Goal: Navigation & Orientation: Find specific page/section

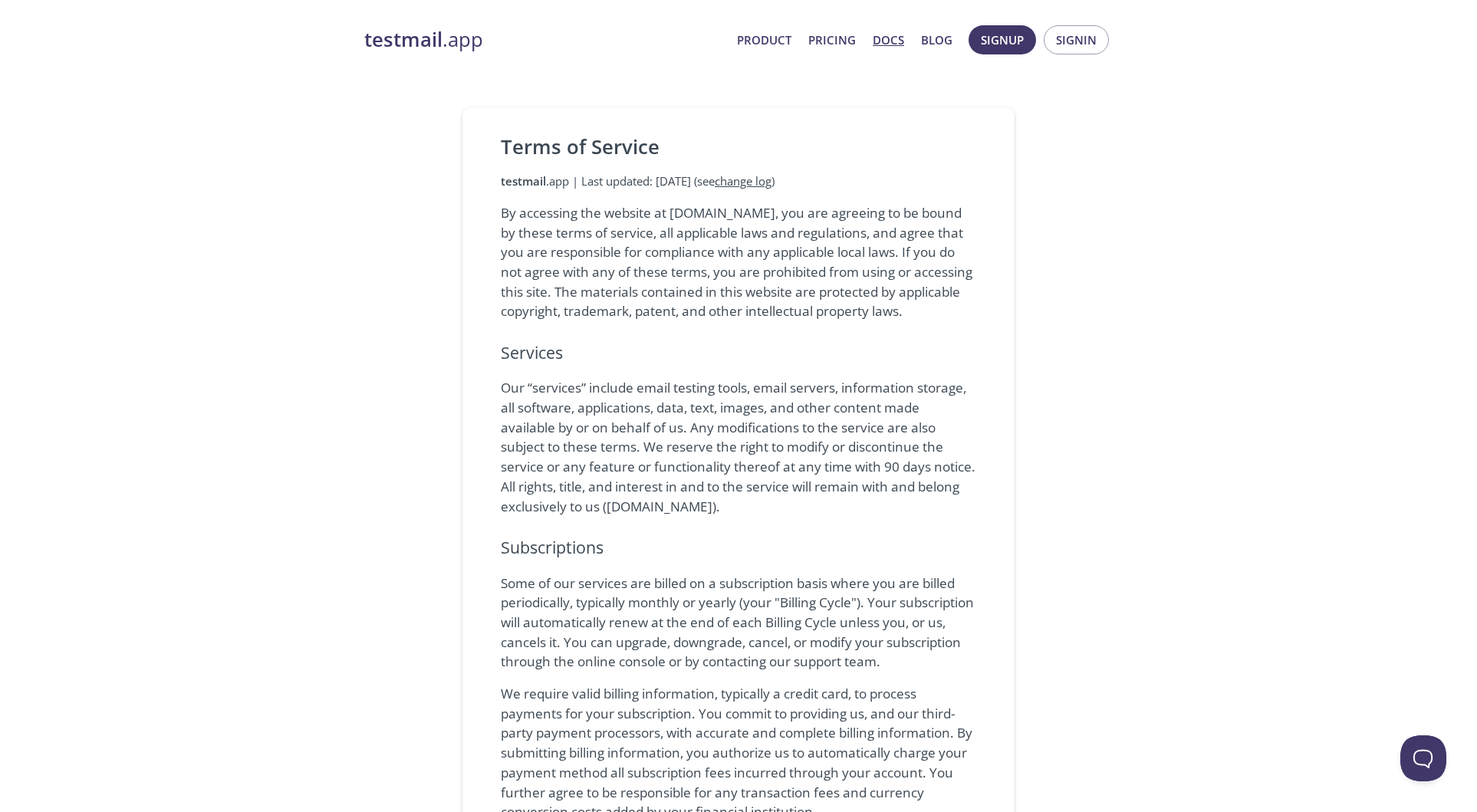
click at [896, 36] on link "Docs" at bounding box center [888, 39] width 31 height 20
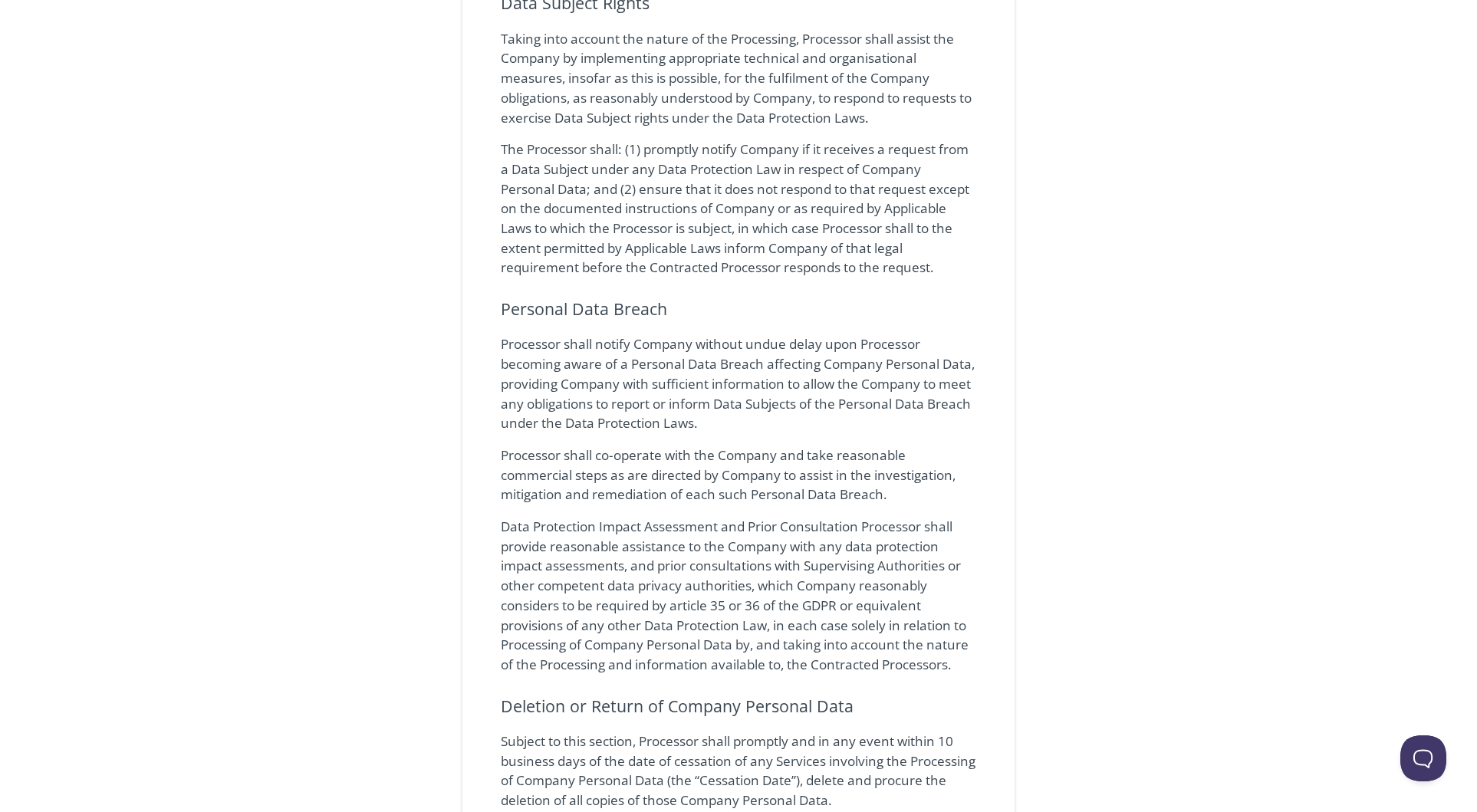
scroll to position [2894, 0]
